Goal: Task Accomplishment & Management: Manage account settings

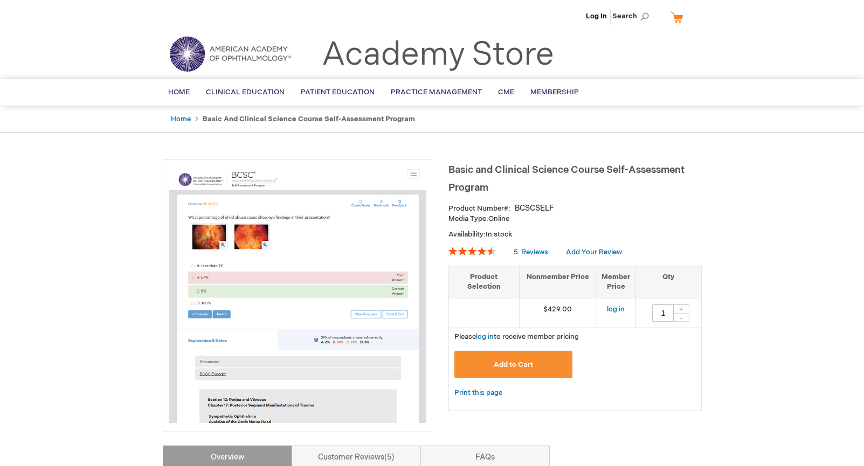
click at [599, 23] on li "Log In" at bounding box center [596, 16] width 26 height 32
click at [600, 15] on link "Log In" at bounding box center [596, 16] width 21 height 9
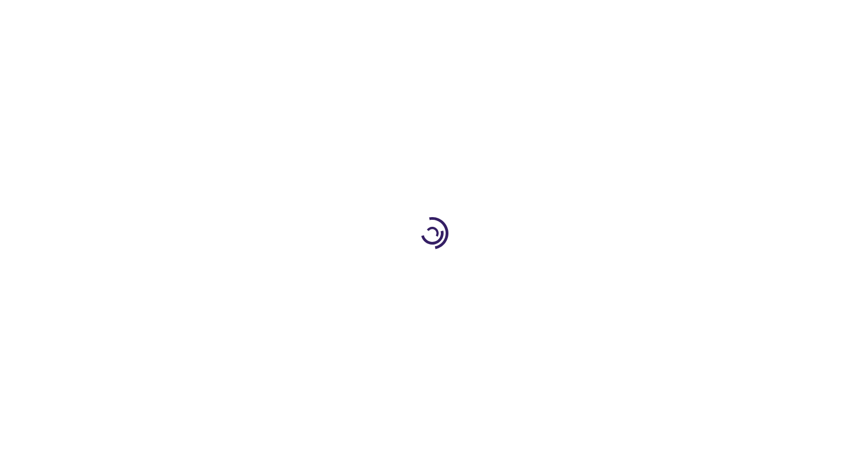
type input "1"
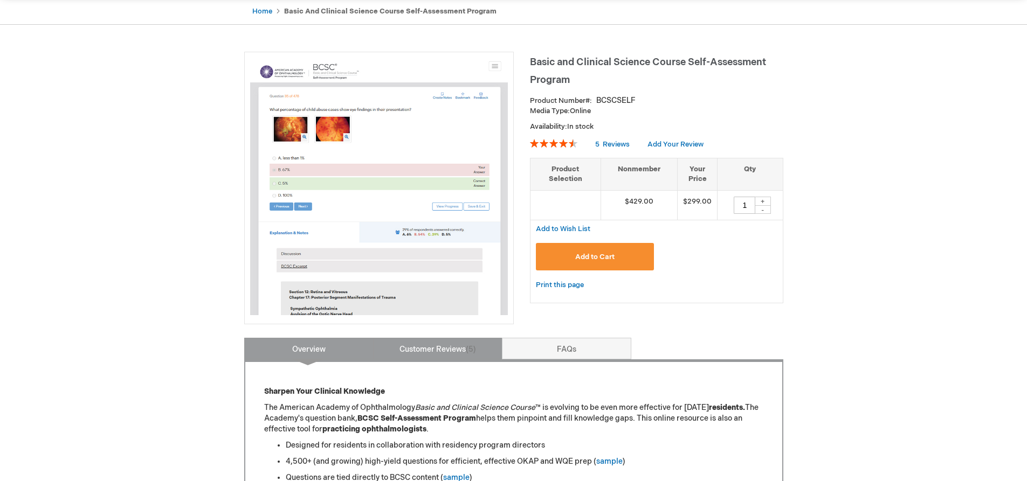
click at [442, 348] on link "Customer Reviews 5" at bounding box center [437, 349] width 129 height 22
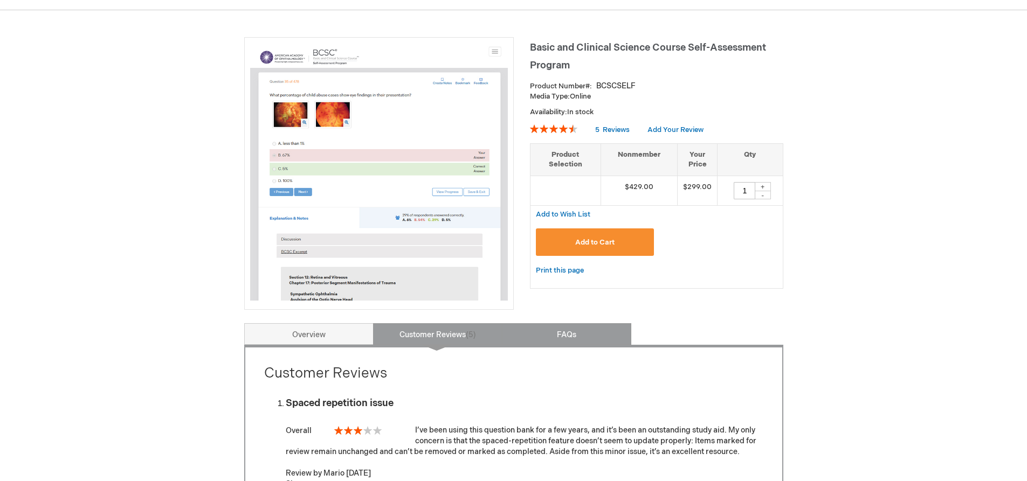
click at [544, 335] on link "FAQs" at bounding box center [566, 334] width 129 height 22
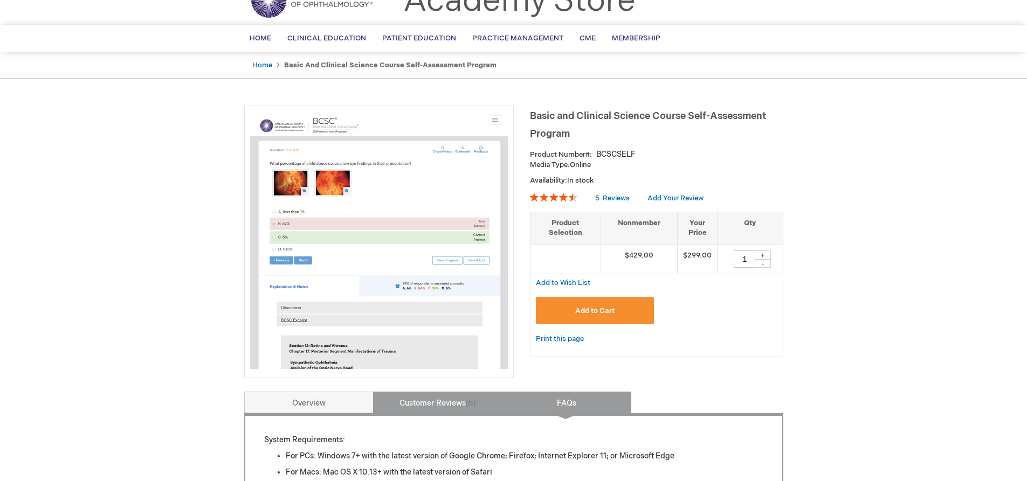
click at [444, 404] on link "Customer Reviews 5" at bounding box center [437, 403] width 129 height 22
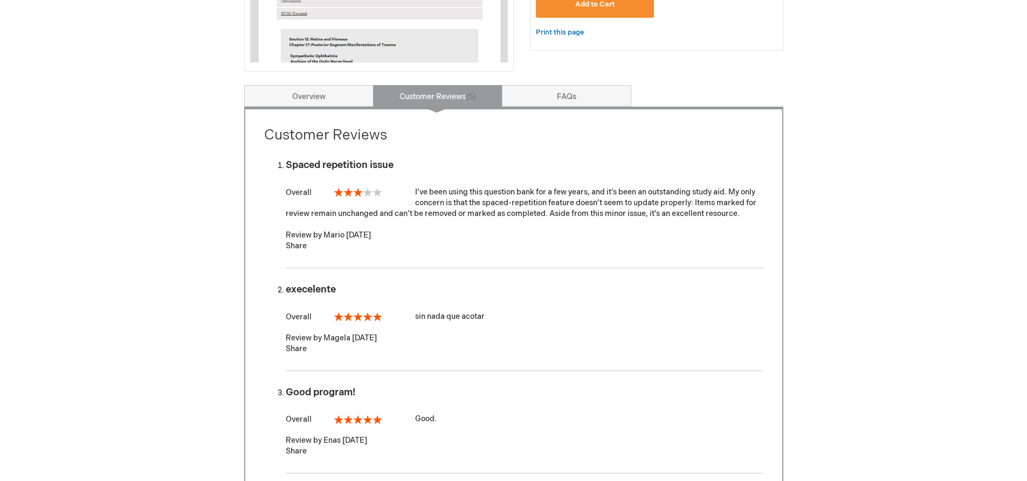
scroll to position [230, 0]
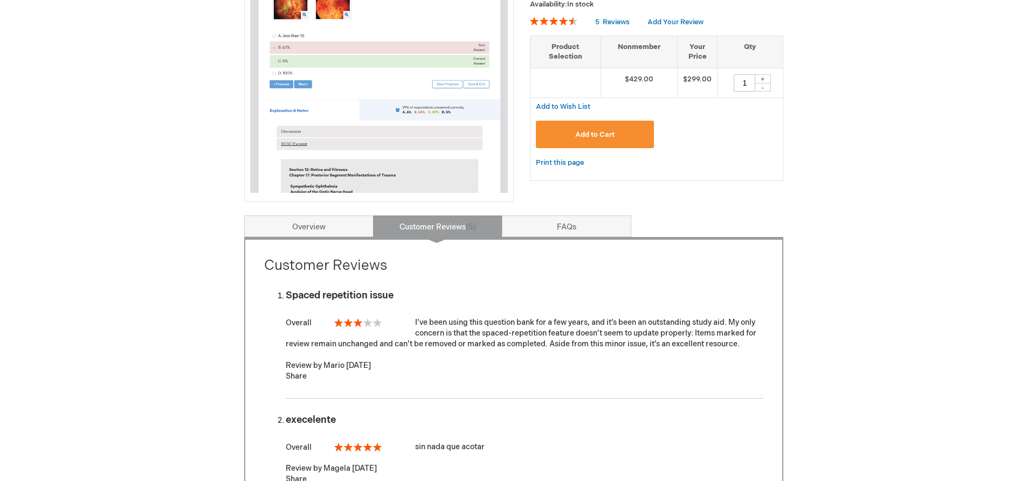
click at [314, 221] on link "Overview" at bounding box center [308, 227] width 129 height 22
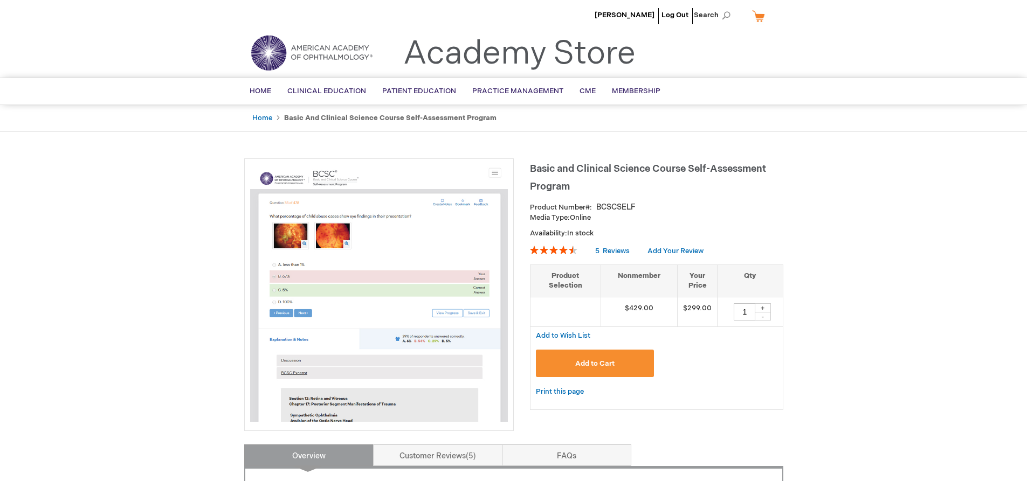
scroll to position [0, 0]
click at [407, 119] on strong "Basic and Clinical Science Course Self-Assessment Program" at bounding box center [390, 119] width 212 height 9
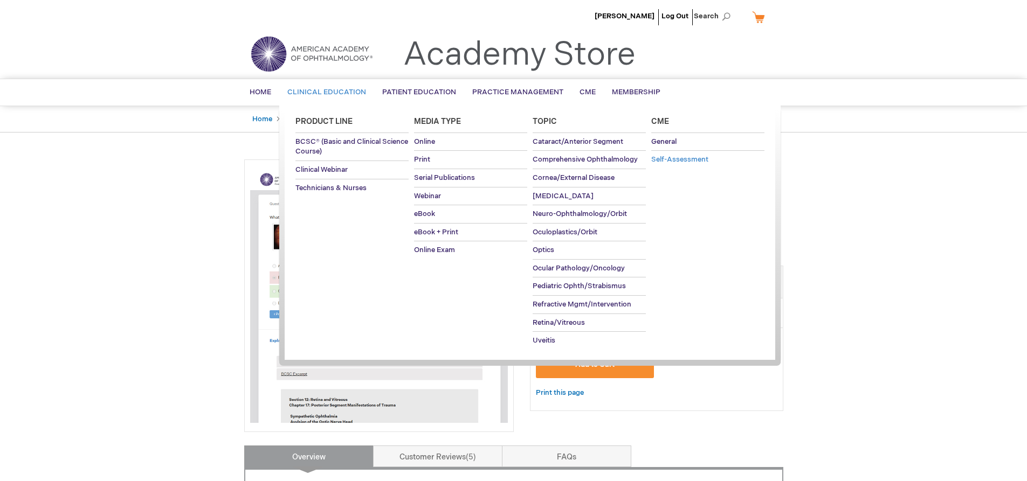
click at [696, 162] on span "Self-Assessment" at bounding box center [679, 159] width 57 height 9
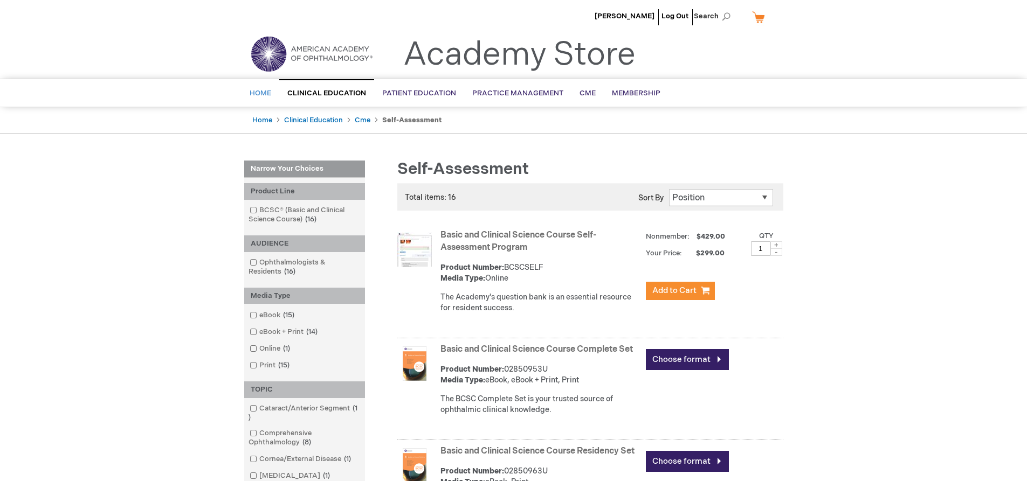
click at [263, 90] on span "Home" at bounding box center [261, 93] width 22 height 9
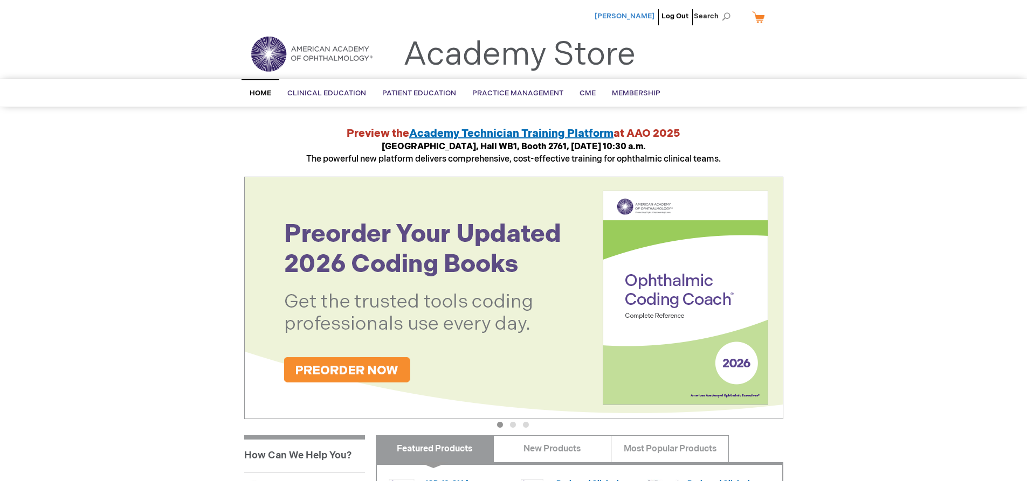
click at [641, 16] on span "Ali Mukhtar" at bounding box center [624, 16] width 60 height 9
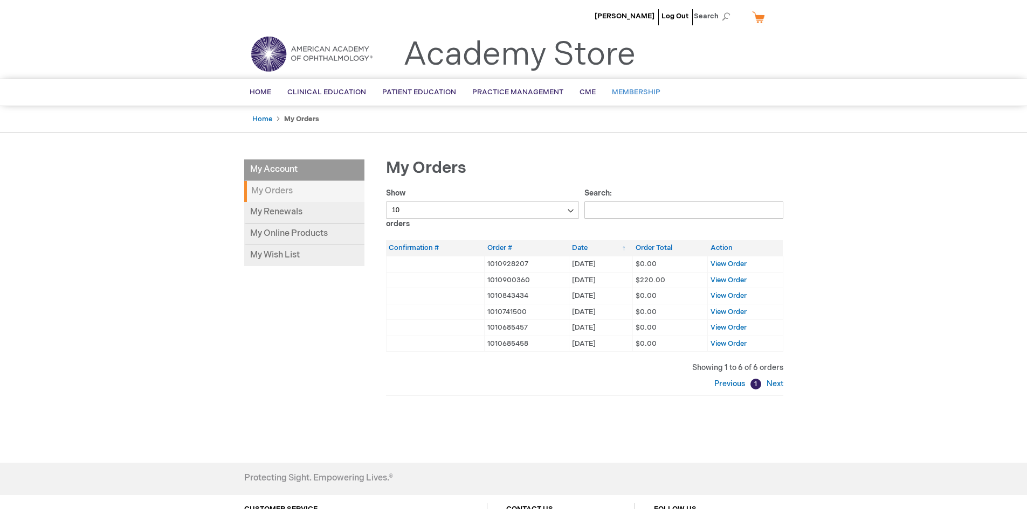
click at [618, 87] on link "Membership" at bounding box center [636, 92] width 65 height 26
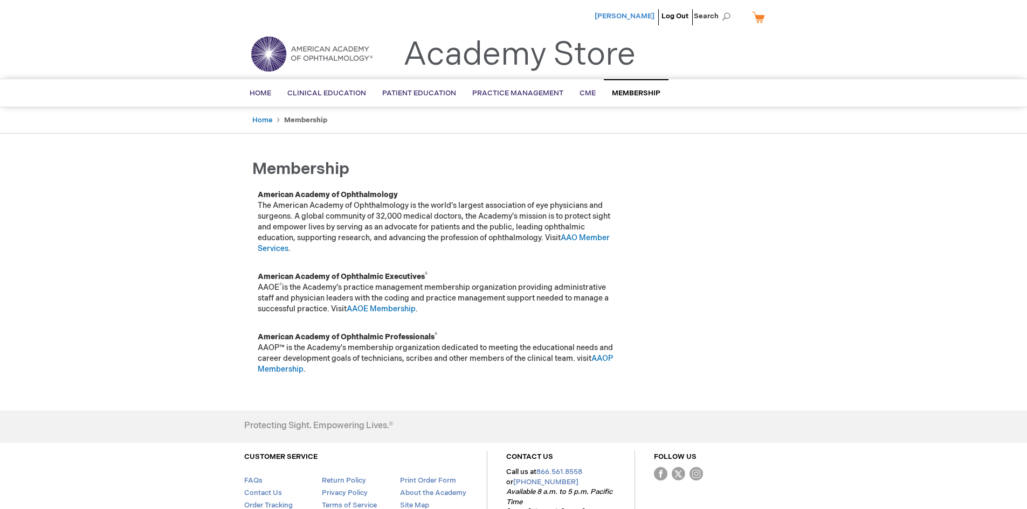
click at [642, 17] on span "[PERSON_NAME]" at bounding box center [624, 16] width 60 height 9
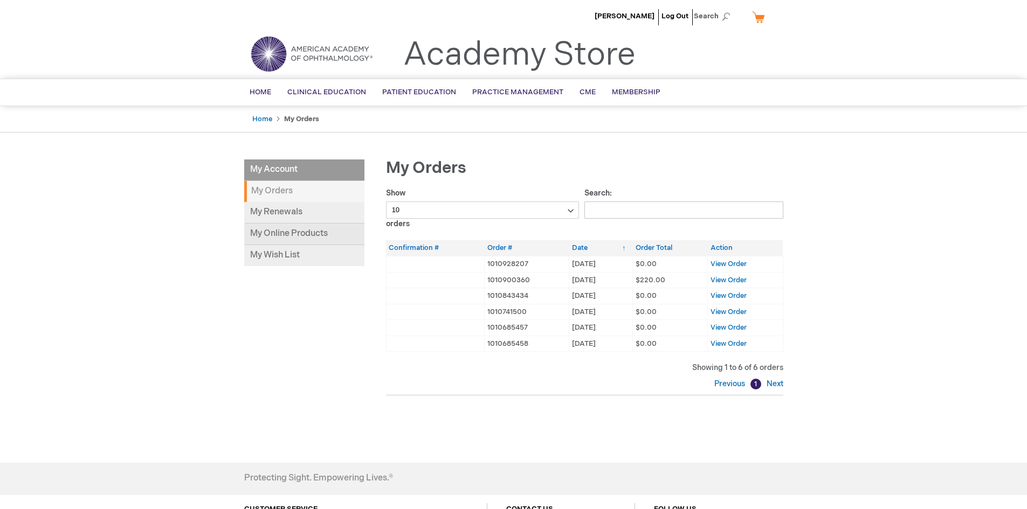
click at [285, 234] on link "My Online Products" at bounding box center [304, 235] width 120 height 22
click at [676, 19] on link "Log Out" at bounding box center [674, 16] width 27 height 9
